Goal: Task Accomplishment & Management: Use online tool/utility

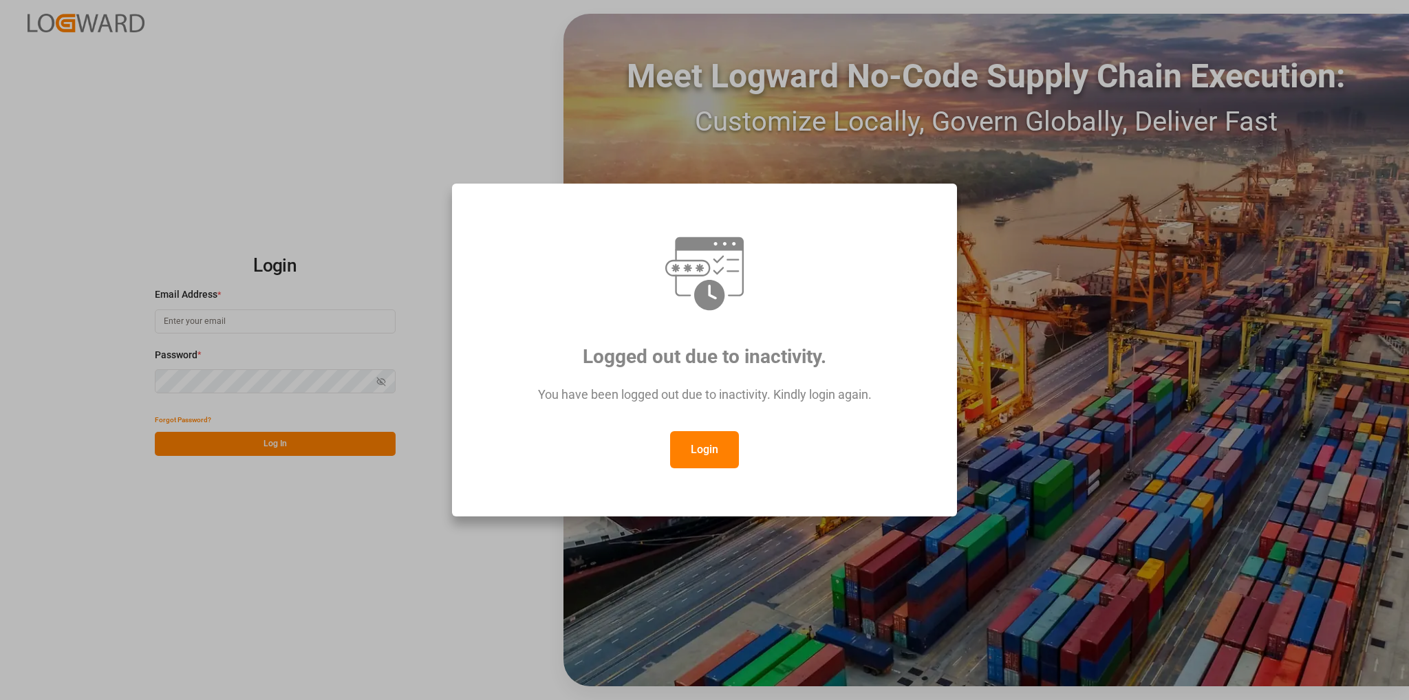
click at [686, 460] on button "Login" at bounding box center [704, 449] width 69 height 37
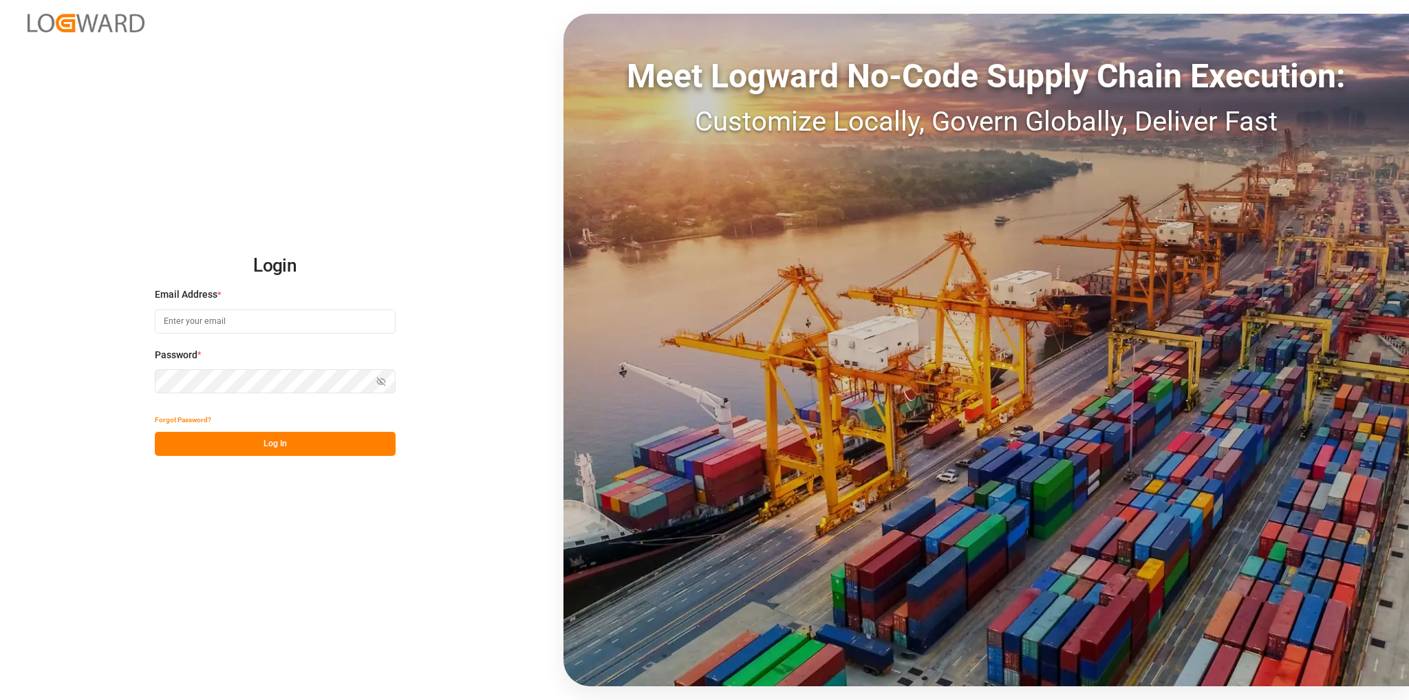
click at [229, 328] on input at bounding box center [275, 322] width 241 height 24
type input "F"
type input "[PERSON_NAME][EMAIL_ADDRESS][PERSON_NAME][DOMAIN_NAME]"
drag, startPoint x: 232, startPoint y: 452, endPoint x: 223, endPoint y: 449, distance: 9.4
click at [232, 452] on button "Log In" at bounding box center [275, 444] width 241 height 24
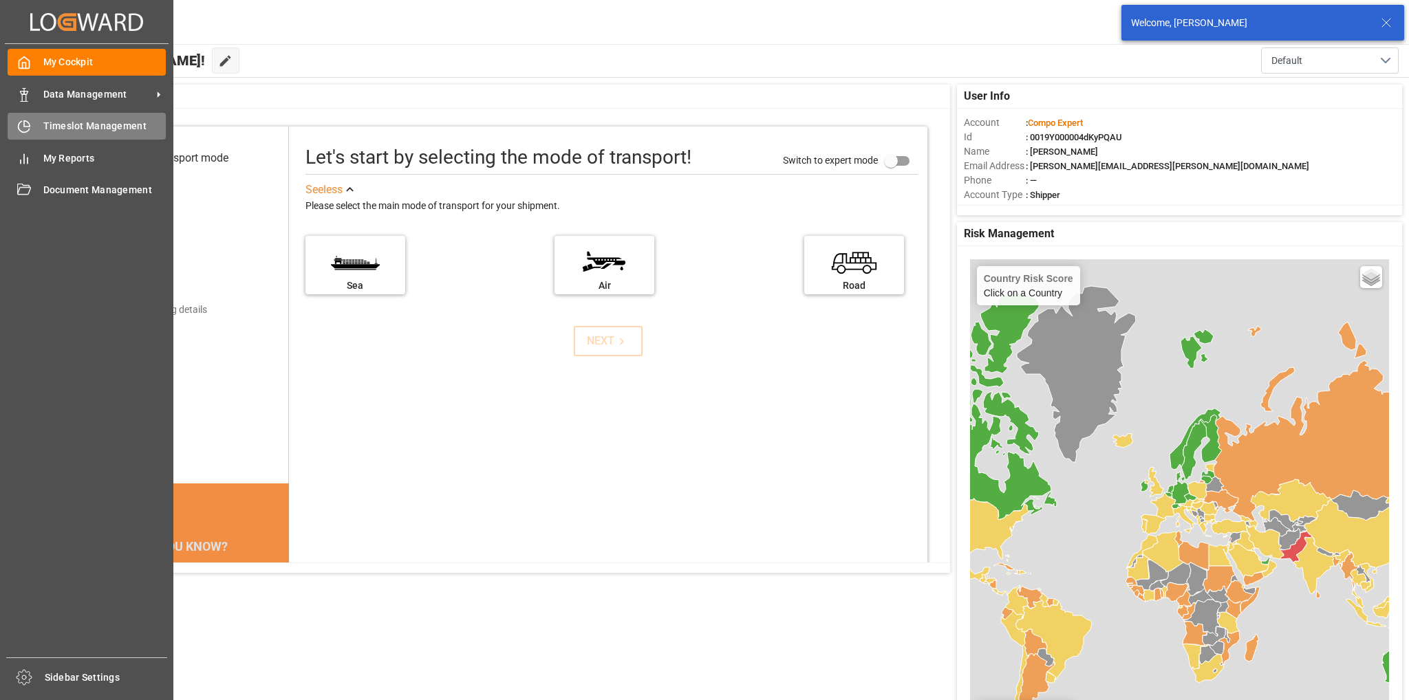
click at [69, 127] on span "Timeslot Management" at bounding box center [104, 126] width 123 height 14
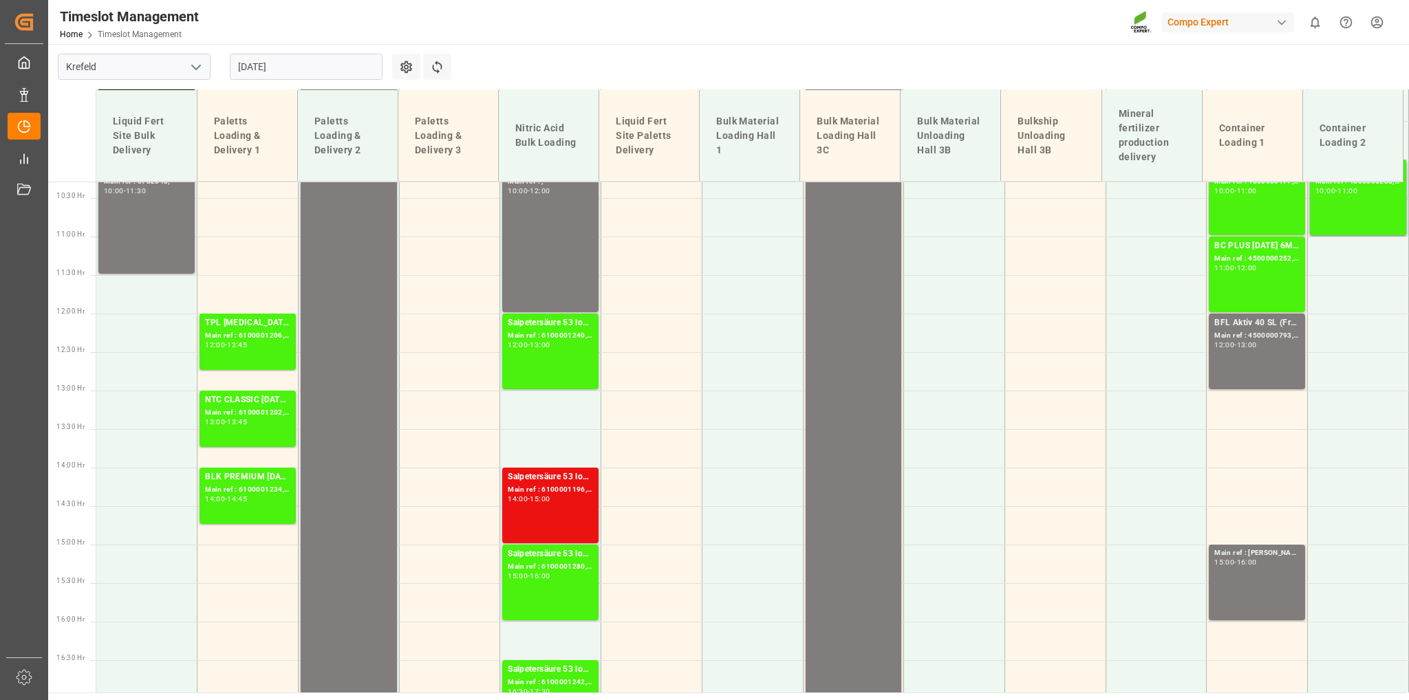
scroll to position [805, 0]
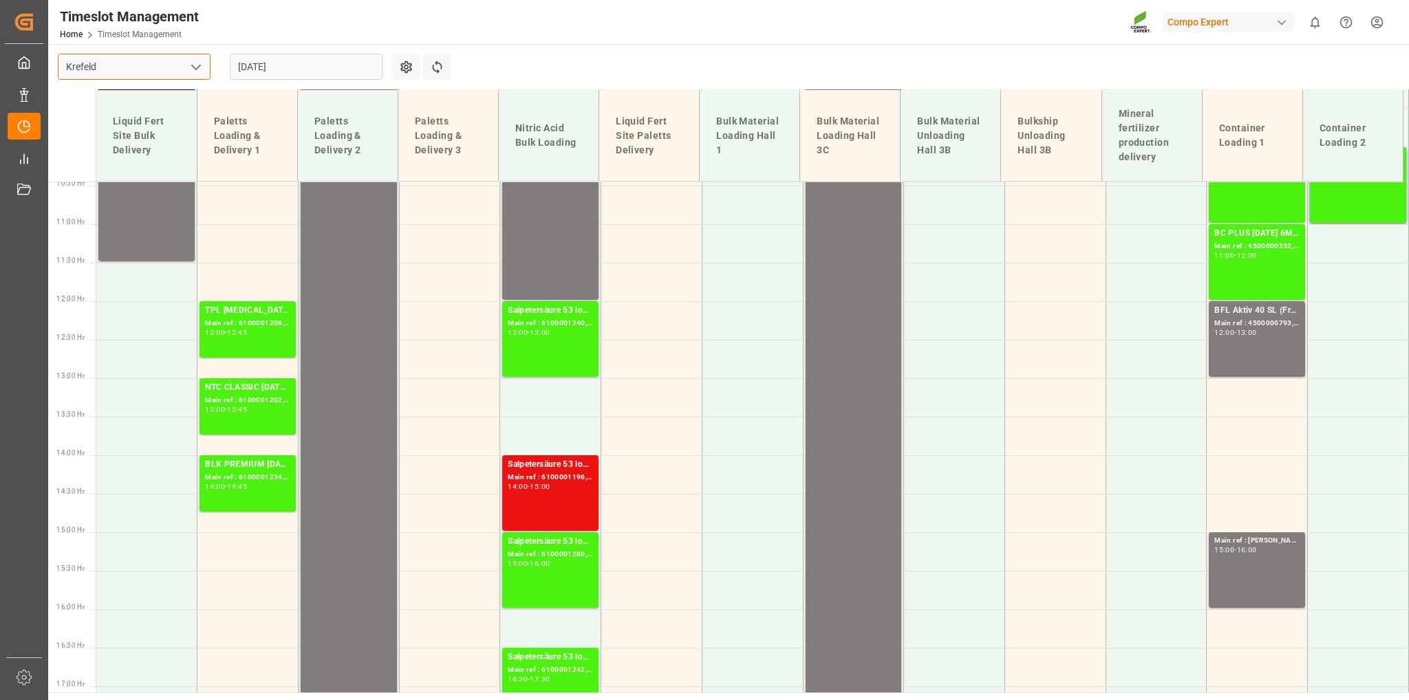
click at [176, 70] on input "Krefeld" at bounding box center [134, 67] width 153 height 26
click at [193, 69] on icon "open menu" at bounding box center [196, 67] width 17 height 17
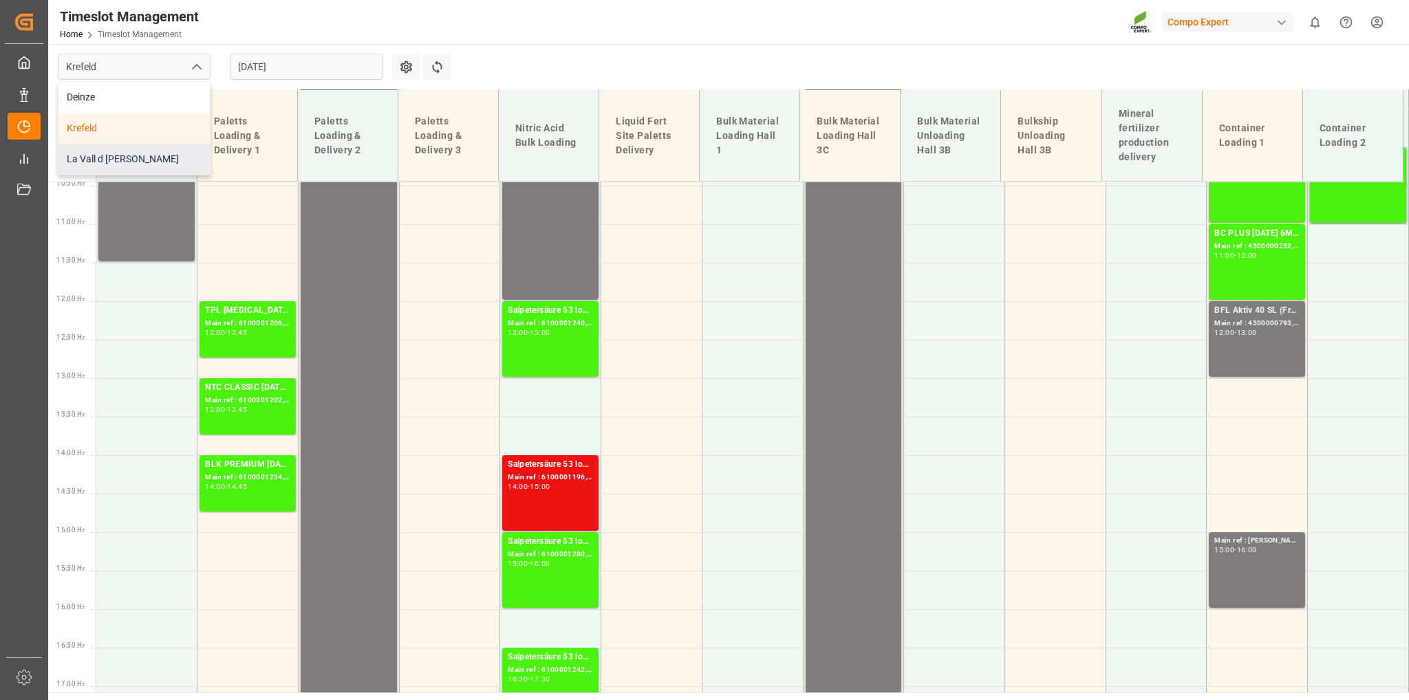
click at [158, 158] on div "La Vall d [PERSON_NAME]" at bounding box center [133, 159] width 151 height 31
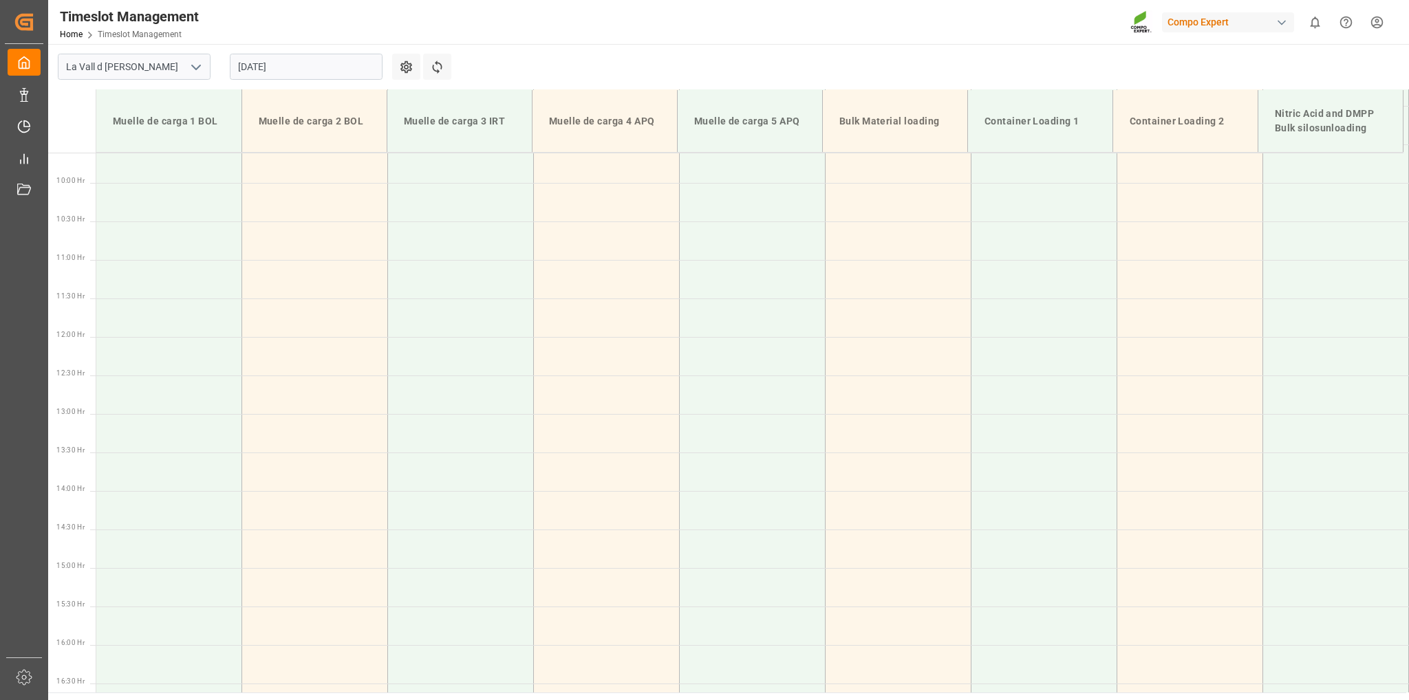
click at [283, 70] on input "[DATE]" at bounding box center [306, 67] width 153 height 26
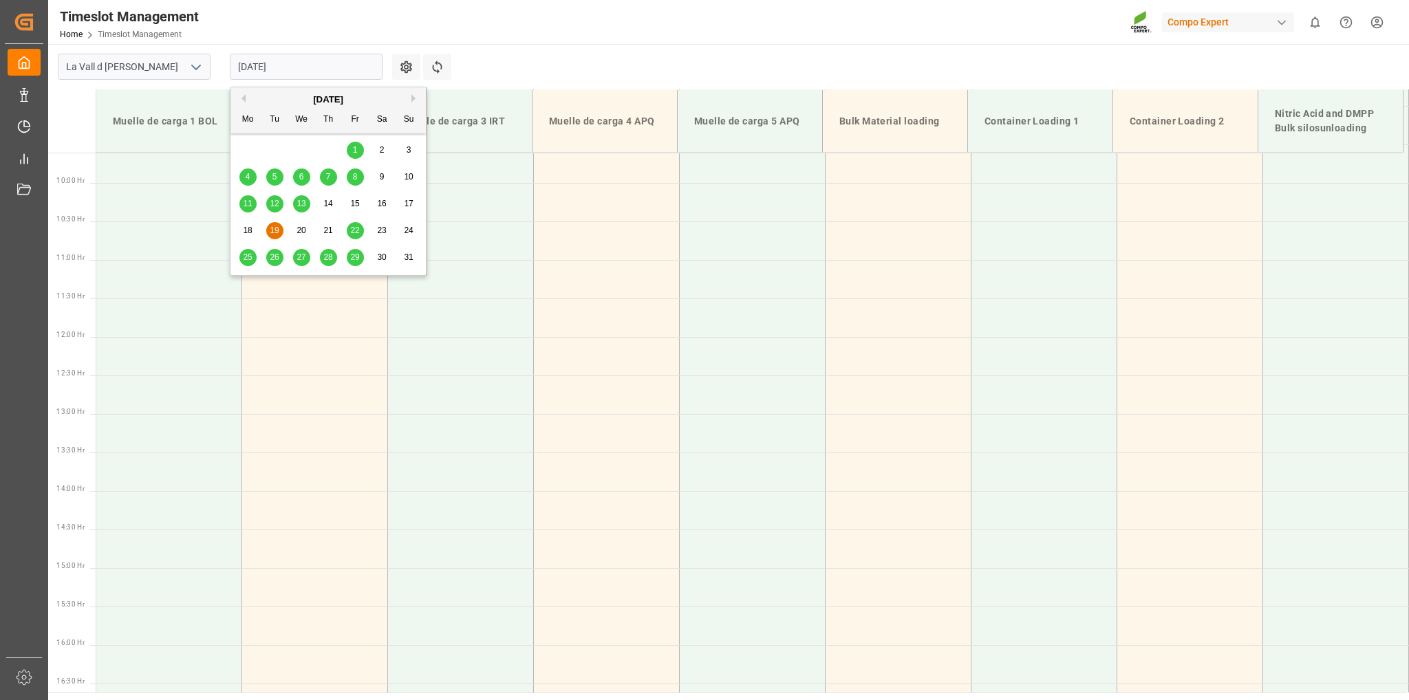
scroll to position [776, 0]
click at [411, 98] on button "Next Month" at bounding box center [415, 98] width 8 height 8
click at [303, 151] on span "3" at bounding box center [301, 150] width 5 height 10
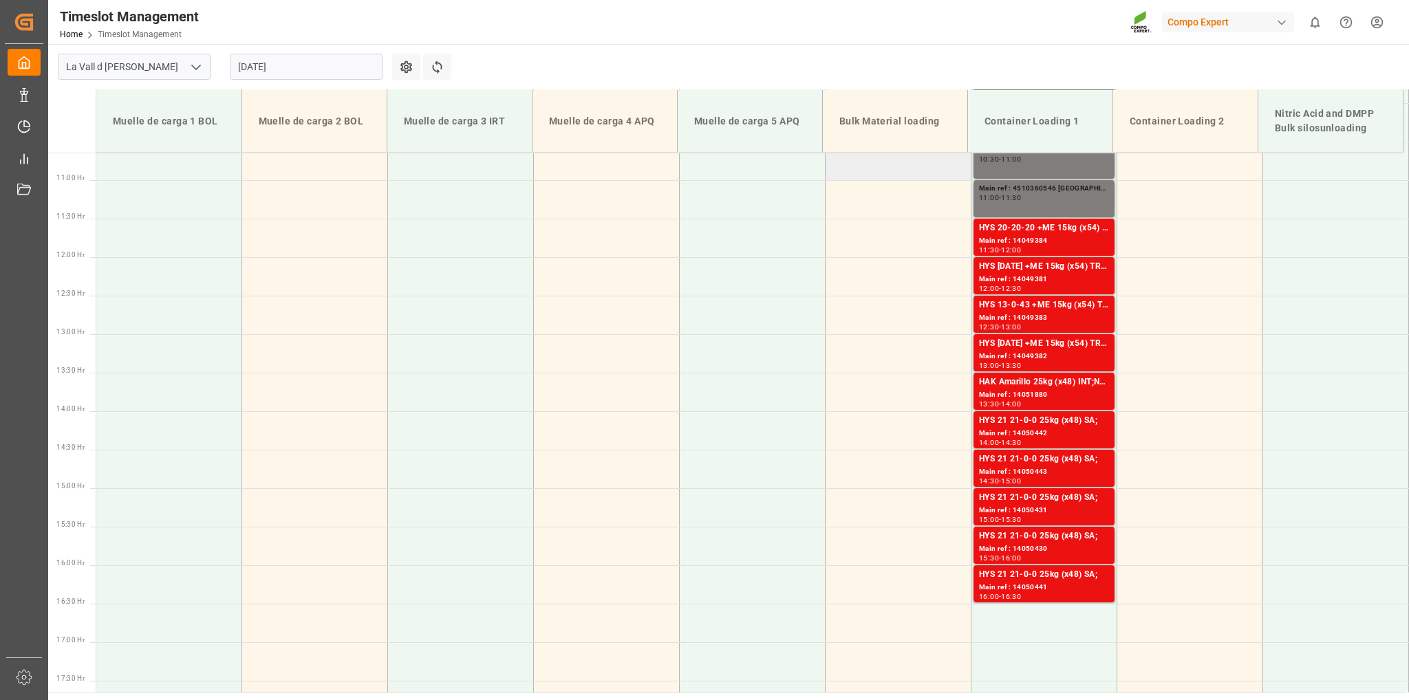
scroll to position [845, 0]
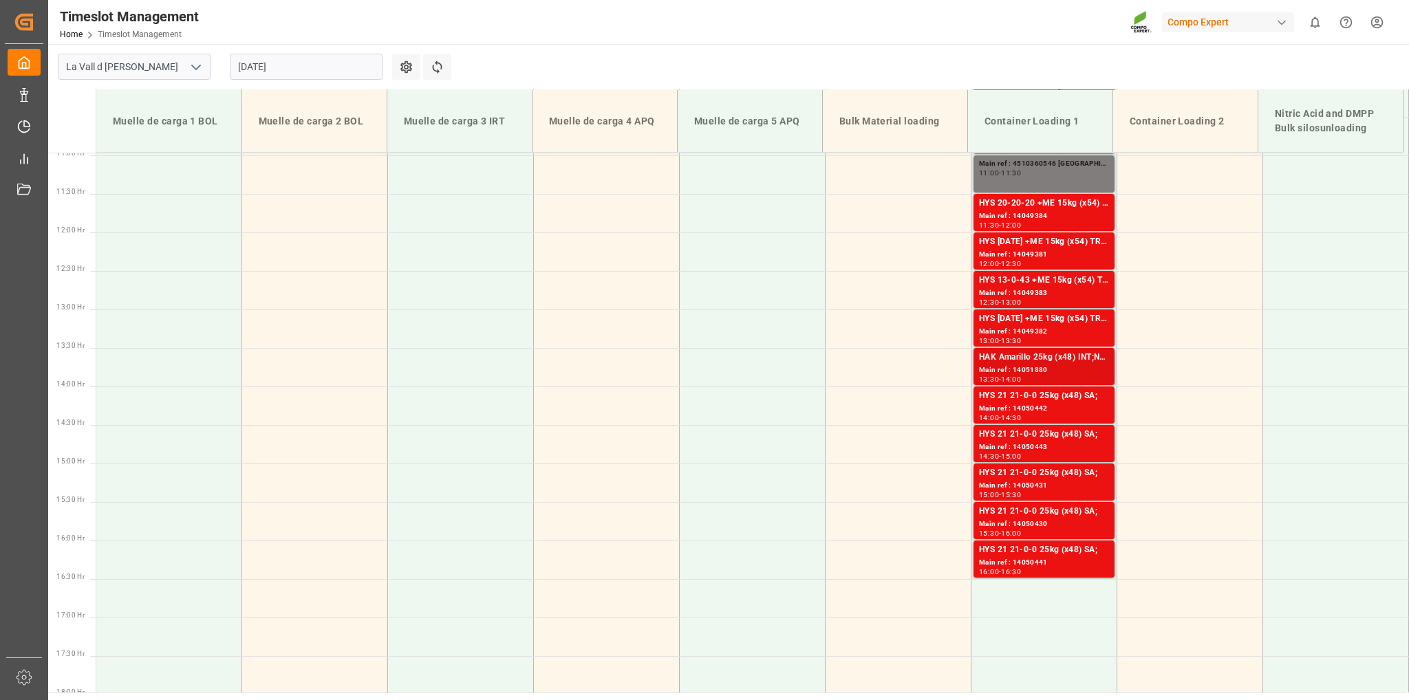
click at [1047, 369] on div "Main ref : 14051880" at bounding box center [1044, 371] width 130 height 12
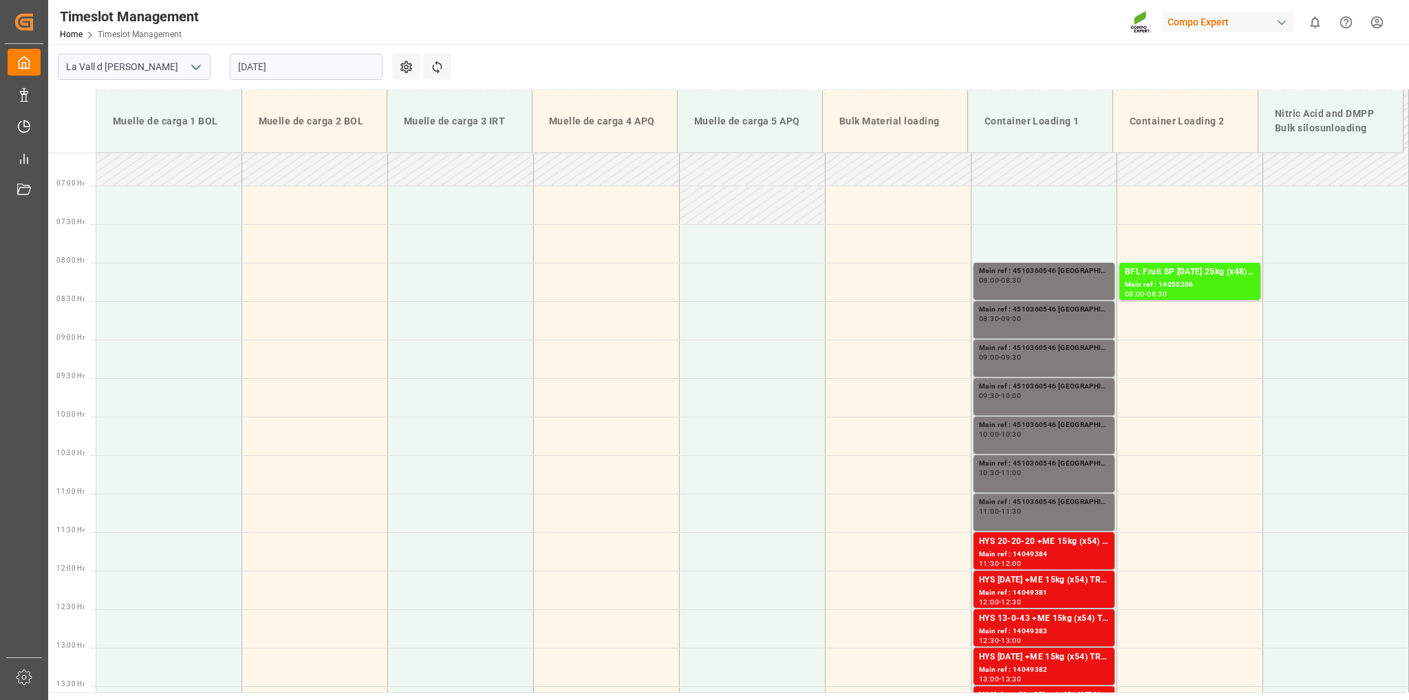
scroll to position [501, 0]
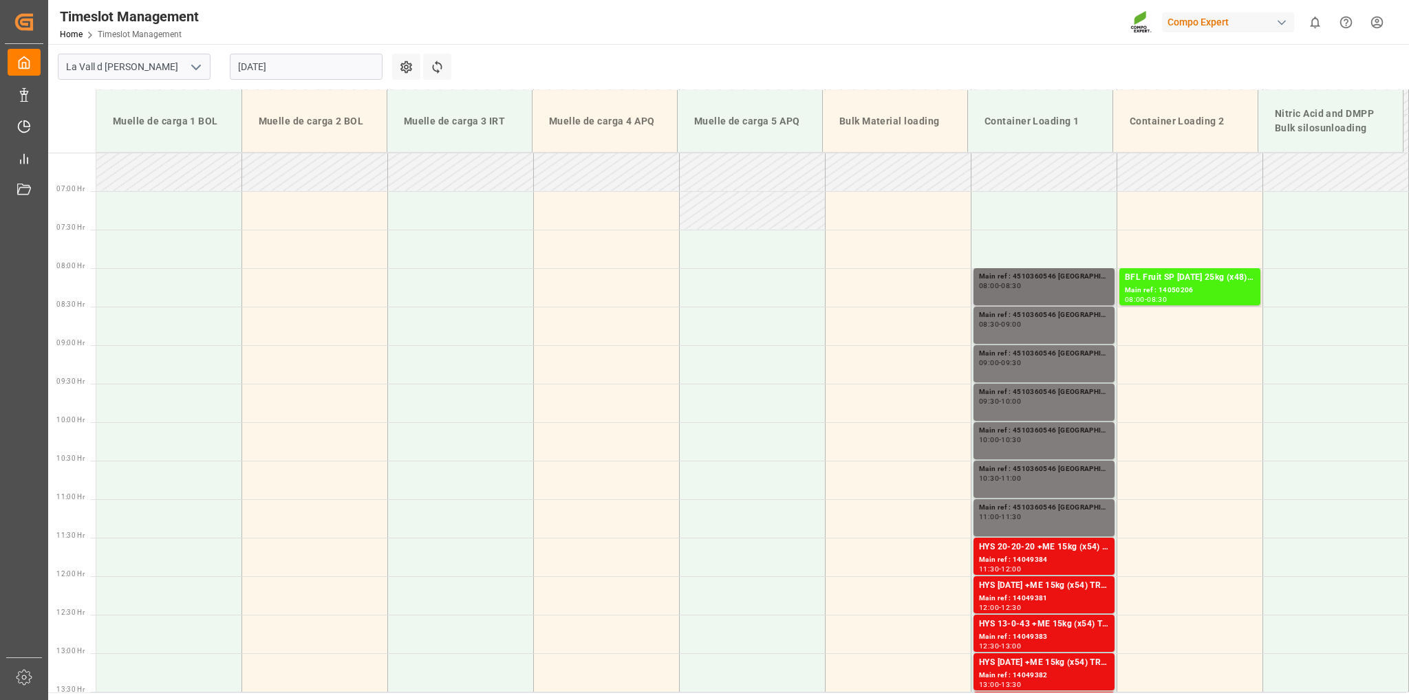
click at [1068, 288] on div "08:00 - 08:30" at bounding box center [1044, 287] width 130 height 8
